Goal: Check status

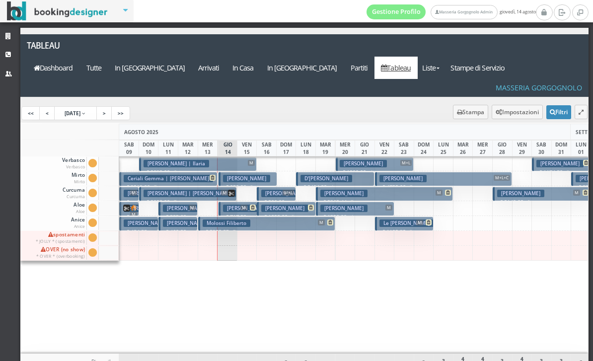
scroll to position [0, 302]
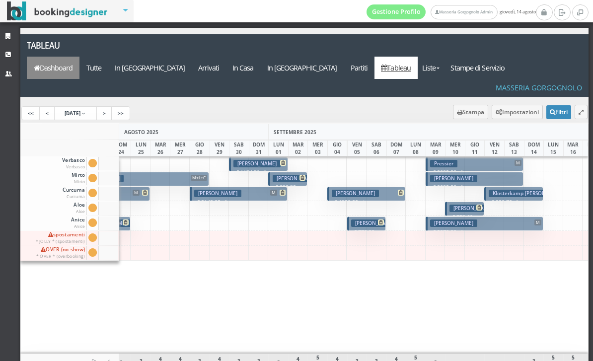
click at [79, 57] on link "Dashboard" at bounding box center [53, 68] width 53 height 22
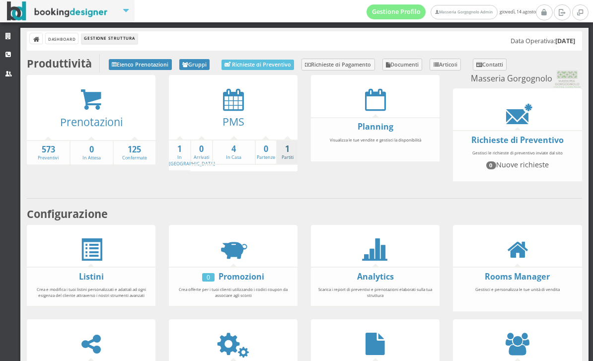
click at [287, 143] on strong "1" at bounding box center [287, 148] width 20 height 11
click at [186, 152] on strong "1" at bounding box center [179, 148] width 21 height 11
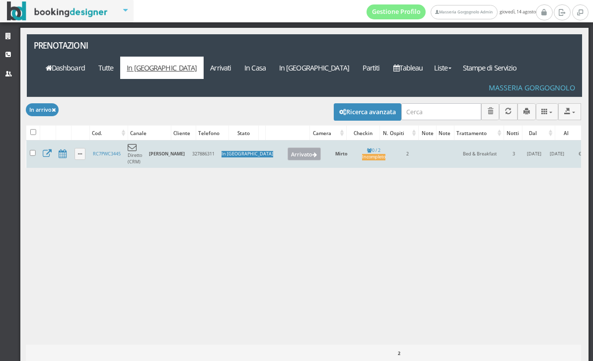
click at [287, 147] on button "Arrivato" at bounding box center [303, 153] width 33 height 13
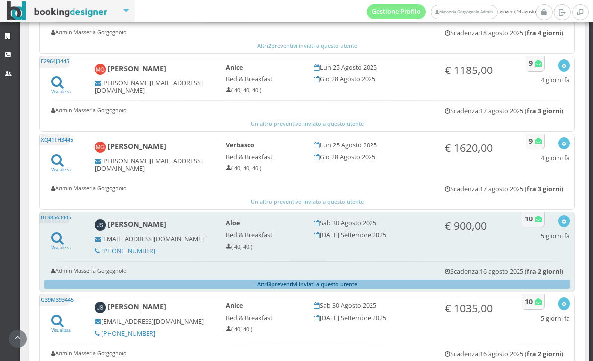
scroll to position [840, 0]
